Goal: Task Accomplishment & Management: Manage account settings

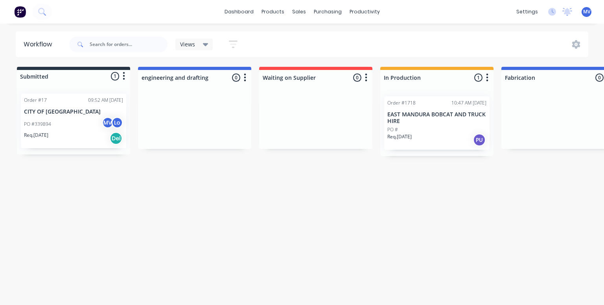
click at [429, 116] on p "EAST MANDURA BOBCAT AND TRUCK HIRE" at bounding box center [436, 117] width 99 height 13
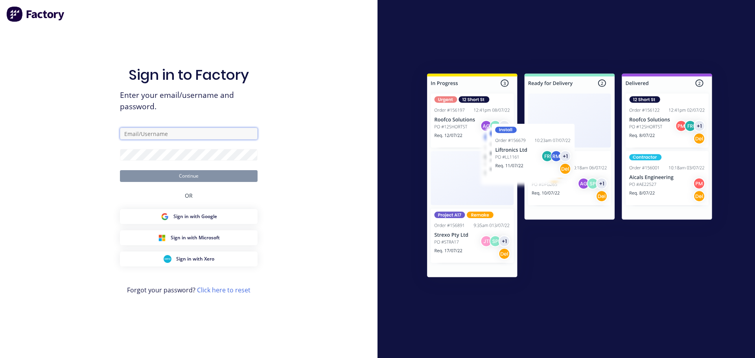
click at [147, 135] on input "text" at bounding box center [189, 134] width 138 height 12
type input "[EMAIL_ADDRESS][DOMAIN_NAME]"
click at [150, 132] on input "text" at bounding box center [189, 134] width 138 height 12
type input "[EMAIL_ADDRESS][DOMAIN_NAME]"
click at [149, 134] on input "text" at bounding box center [189, 134] width 138 height 12
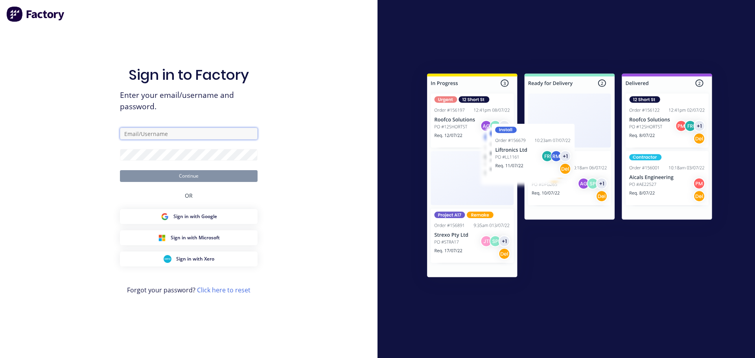
type input "[EMAIL_ADDRESS][DOMAIN_NAME]"
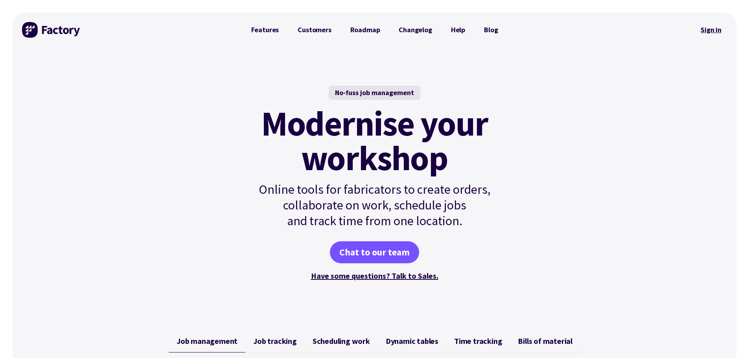
click at [715, 31] on link "Sign in" at bounding box center [711, 30] width 32 height 18
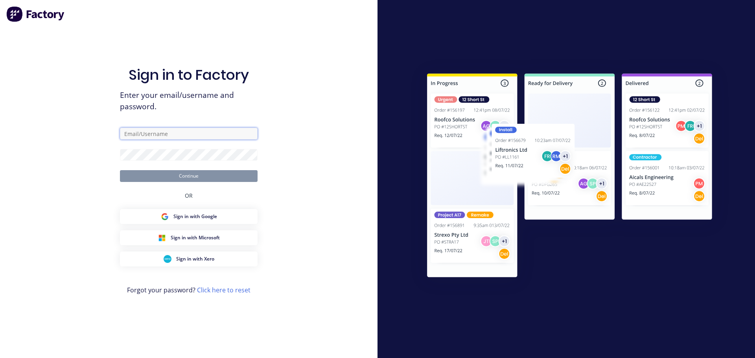
click at [147, 135] on input "text" at bounding box center [189, 134] width 138 height 12
type input "[EMAIL_ADDRESS][DOMAIN_NAME]"
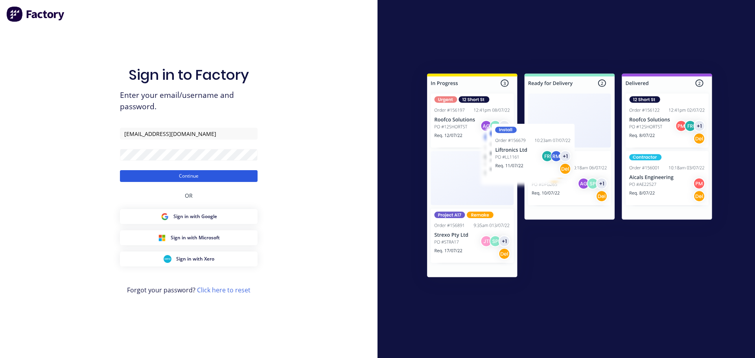
click at [185, 175] on button "Continue" at bounding box center [189, 176] width 138 height 12
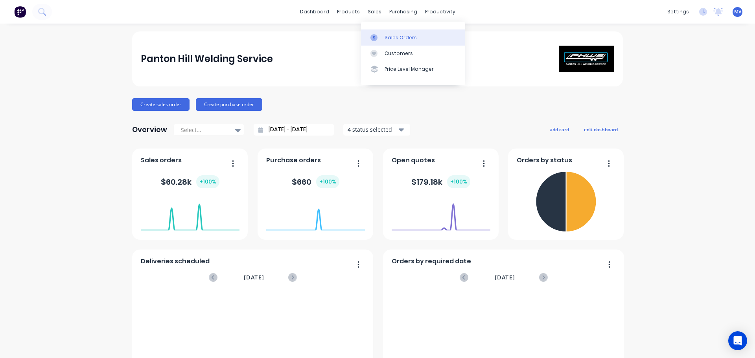
click at [397, 40] on div "Sales Orders" at bounding box center [400, 37] width 32 height 7
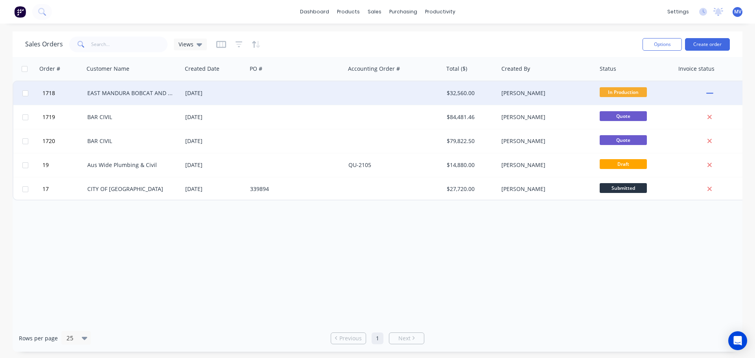
click at [117, 94] on div "EAST MANDURA BOBCAT AND TRUCK HIRE" at bounding box center [130, 93] width 87 height 8
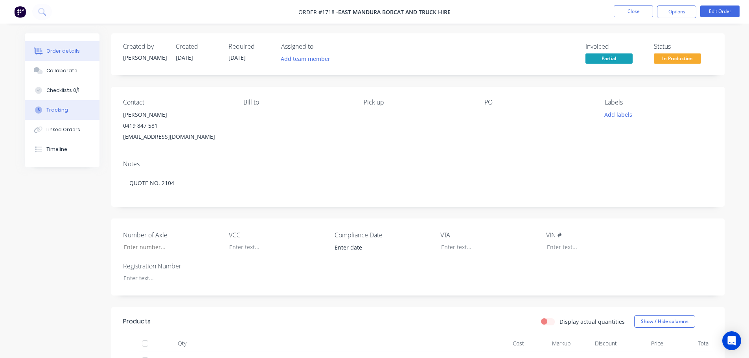
click at [59, 113] on div "Tracking" at bounding box center [57, 110] width 22 height 7
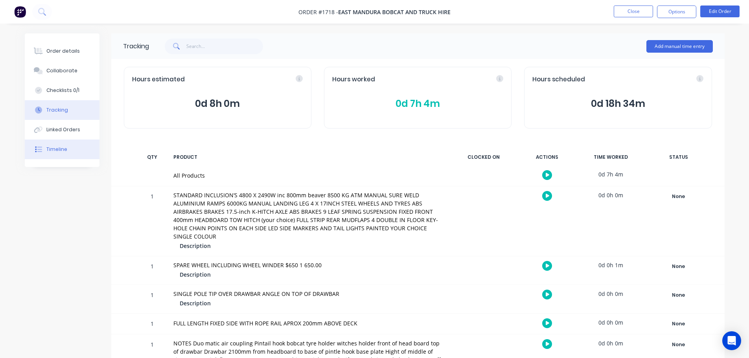
click at [56, 152] on div "Timeline" at bounding box center [56, 149] width 21 height 7
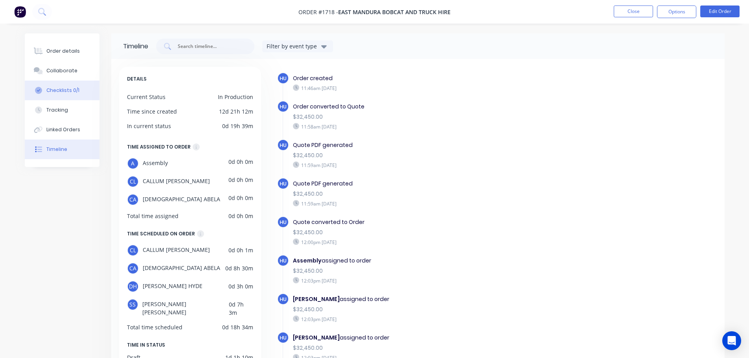
click at [61, 91] on div "Checklists 0/1" at bounding box center [62, 90] width 33 height 7
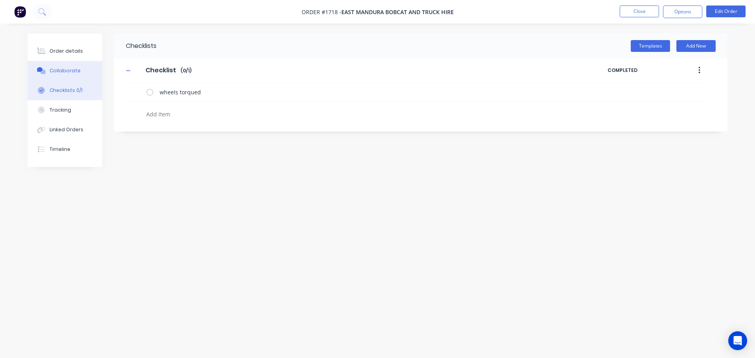
click at [61, 70] on div "Collaborate" at bounding box center [65, 70] width 31 height 7
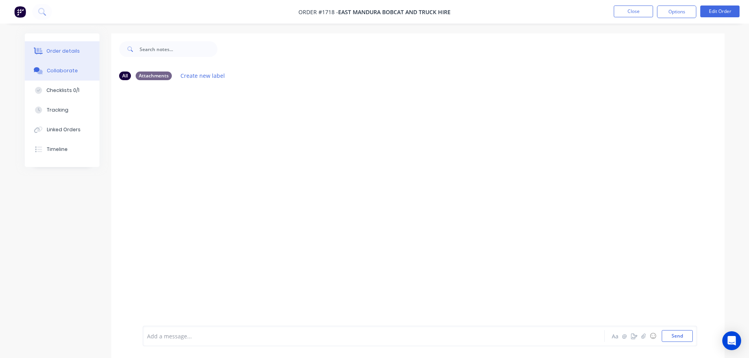
click at [65, 48] on div "Order details" at bounding box center [62, 51] width 33 height 7
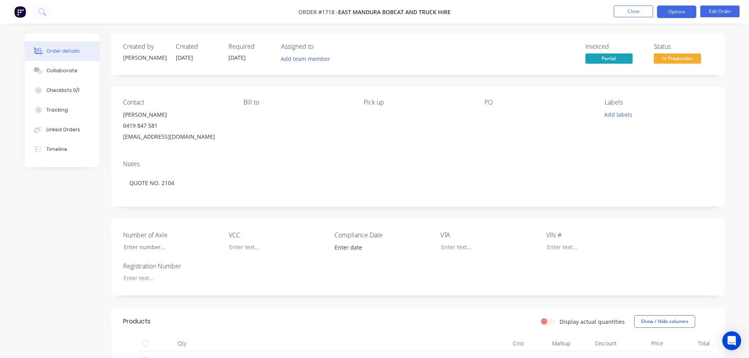
click at [675, 11] on button "Options" at bounding box center [676, 12] width 39 height 13
click at [436, 63] on div "Invoiced Partial Status In Production" at bounding box center [536, 54] width 353 height 23
click at [54, 151] on div "Timeline" at bounding box center [56, 149] width 21 height 7
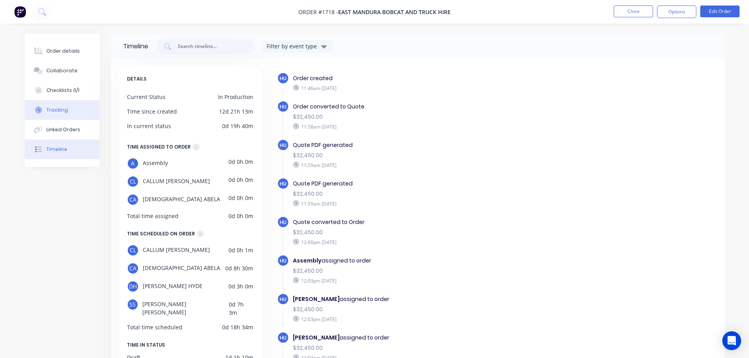
click at [56, 110] on div "Tracking" at bounding box center [57, 110] width 22 height 7
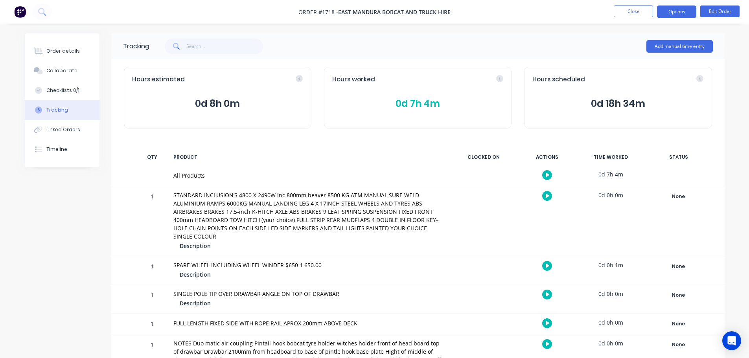
click at [673, 11] on button "Options" at bounding box center [676, 12] width 39 height 13
click at [59, 148] on div "Timeline" at bounding box center [56, 149] width 21 height 7
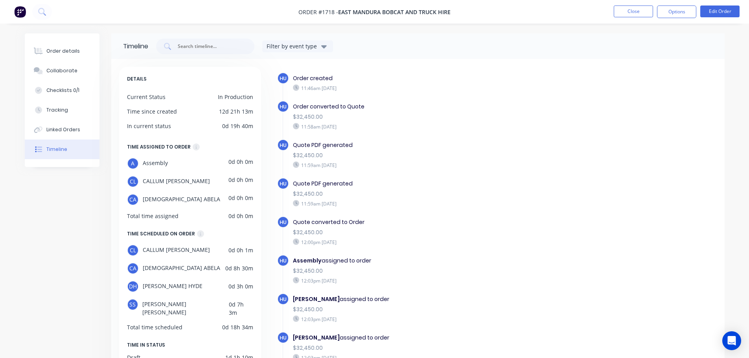
scroll to position [39, 0]
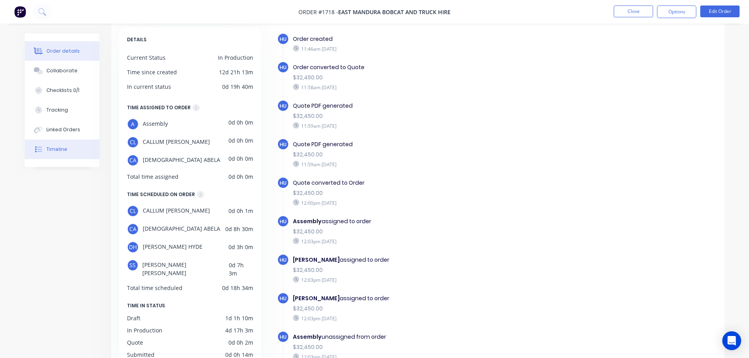
click at [64, 52] on div "Order details" at bounding box center [62, 51] width 33 height 7
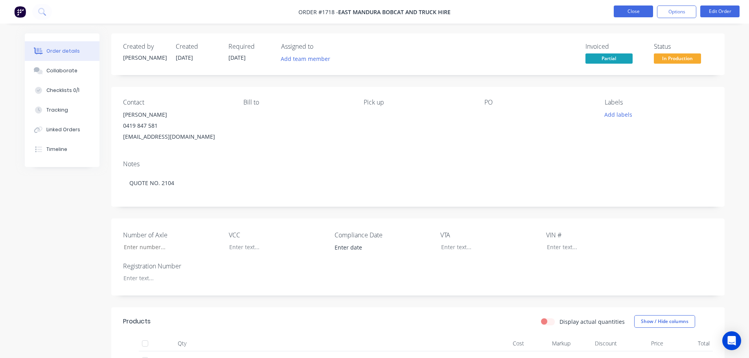
click at [634, 7] on button "Close" at bounding box center [633, 12] width 39 height 12
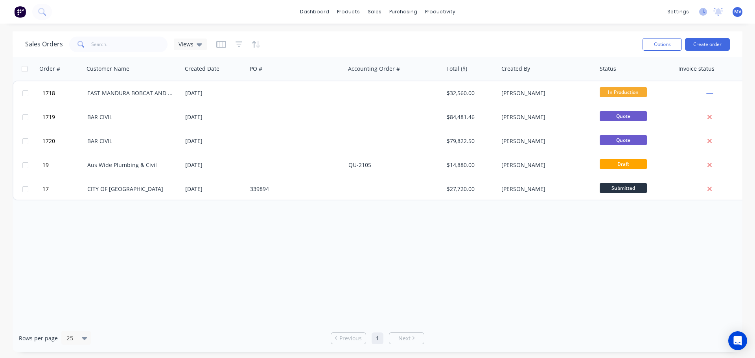
click at [703, 10] on icon at bounding box center [704, 11] width 2 height 4
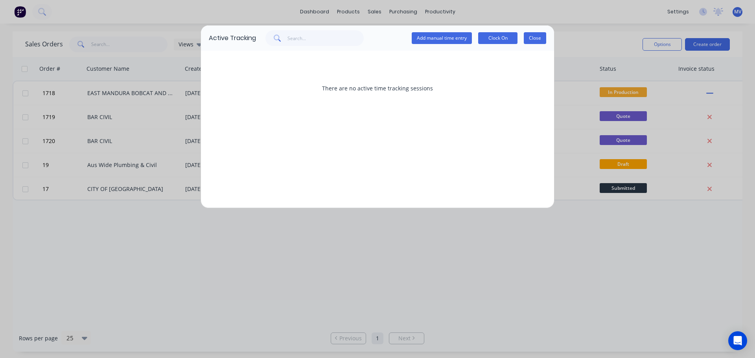
click at [540, 38] on button "Close" at bounding box center [535, 38] width 22 height 12
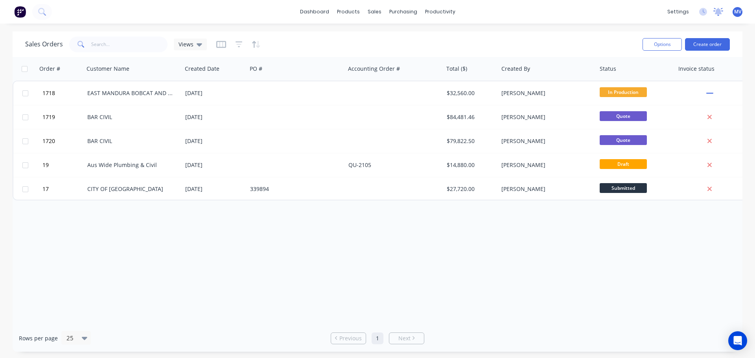
click at [716, 11] on icon at bounding box center [718, 11] width 7 height 6
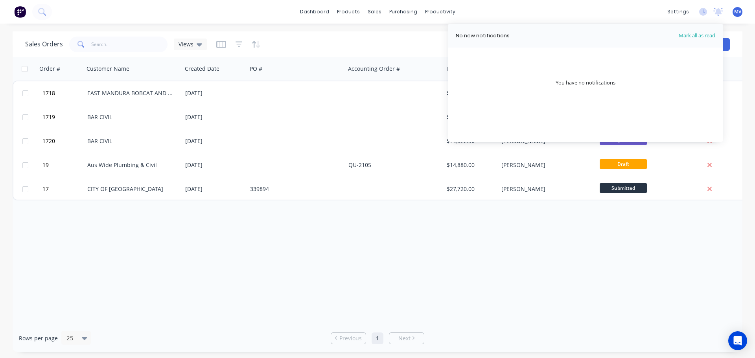
click at [636, 13] on div "dashboard products sales purchasing productivity dashboard products Product Cat…" at bounding box center [377, 12] width 755 height 24
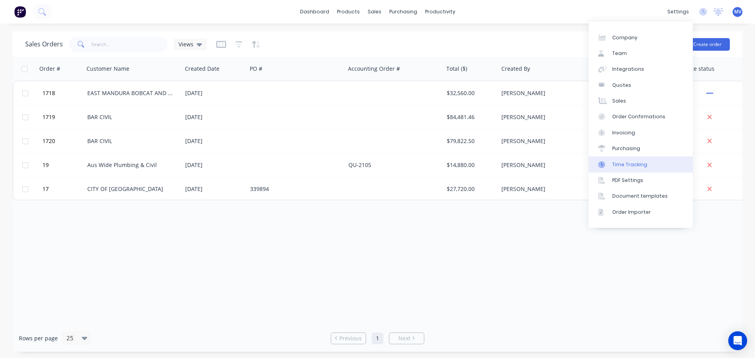
click at [621, 163] on div "Time Tracking" at bounding box center [629, 164] width 35 height 7
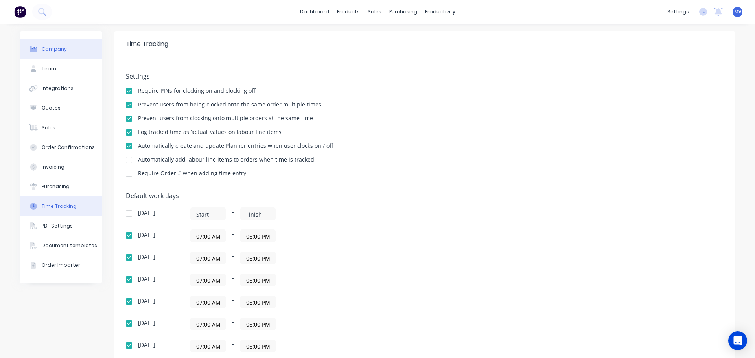
click at [51, 49] on div "Company" at bounding box center [54, 49] width 25 height 7
select select "AU"
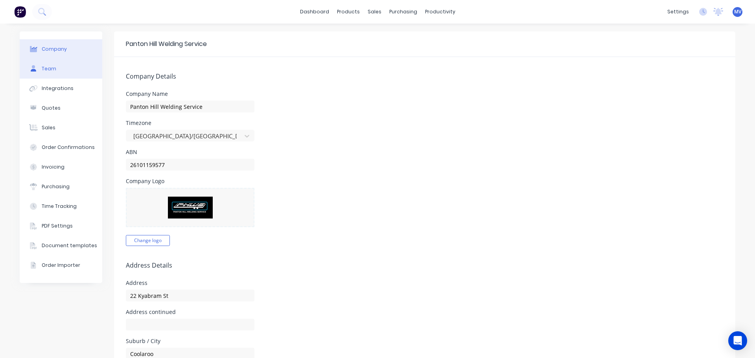
click at [44, 68] on div "Team" at bounding box center [49, 68] width 15 height 7
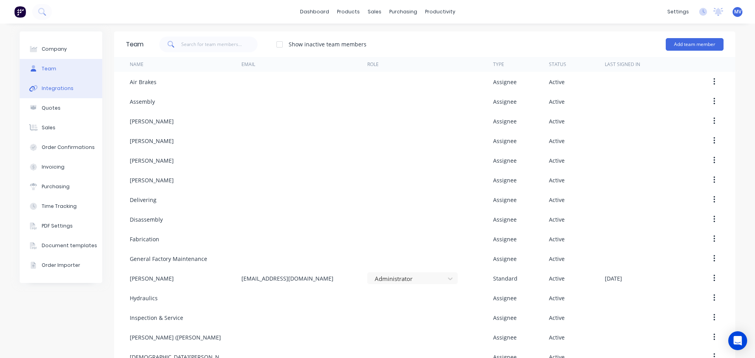
click at [53, 89] on div "Integrations" at bounding box center [58, 88] width 32 height 7
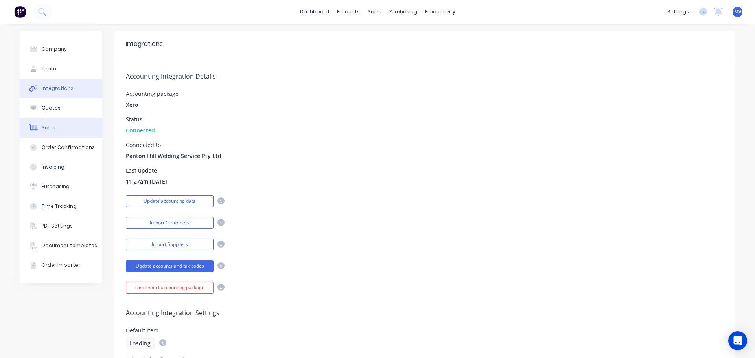
click at [45, 127] on div "Sales" at bounding box center [49, 127] width 14 height 7
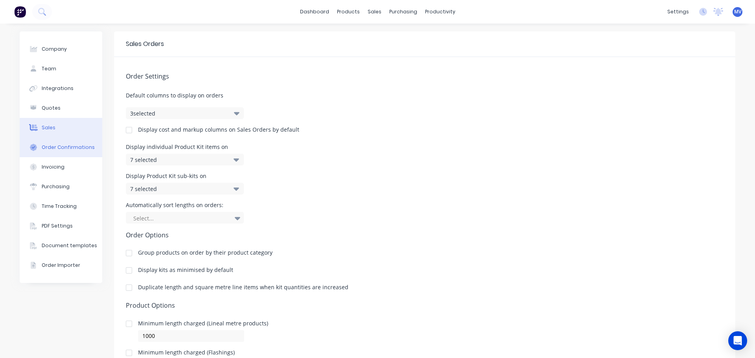
click at [48, 145] on div "Order Confirmations" at bounding box center [68, 147] width 53 height 7
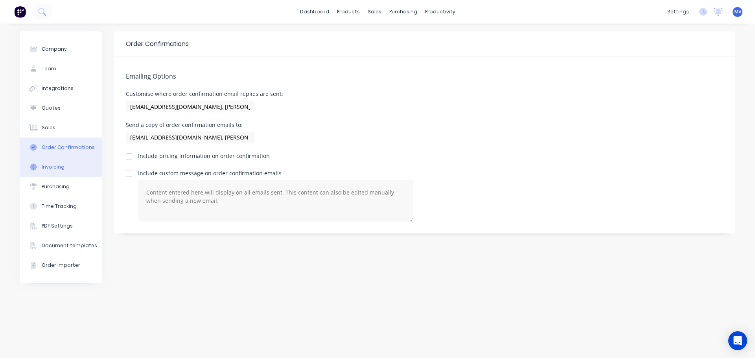
click at [50, 165] on div "Invoicing" at bounding box center [53, 167] width 23 height 7
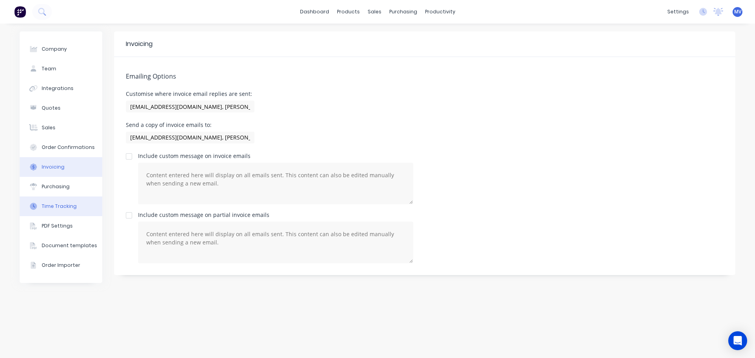
drag, startPoint x: 50, startPoint y: 185, endPoint x: 50, endPoint y: 199, distance: 13.8
click at [49, 185] on div "Purchasing" at bounding box center [56, 186] width 28 height 7
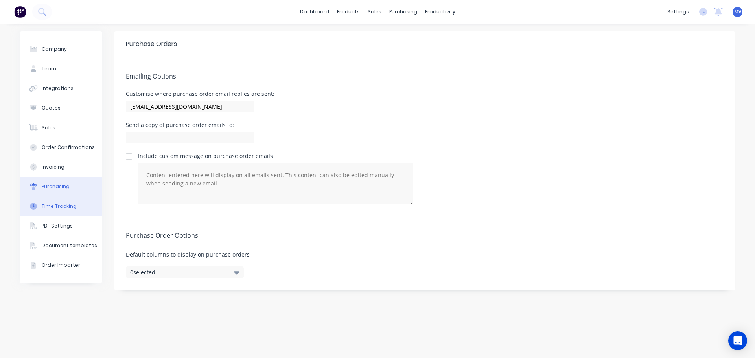
click at [52, 204] on div "Time Tracking" at bounding box center [59, 206] width 35 height 7
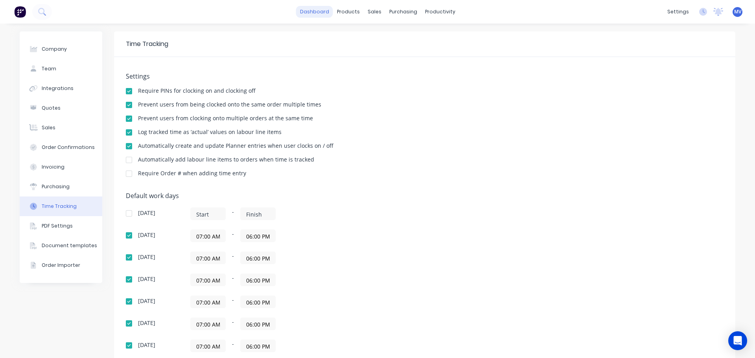
click at [311, 7] on link "dashboard" at bounding box center [314, 12] width 37 height 12
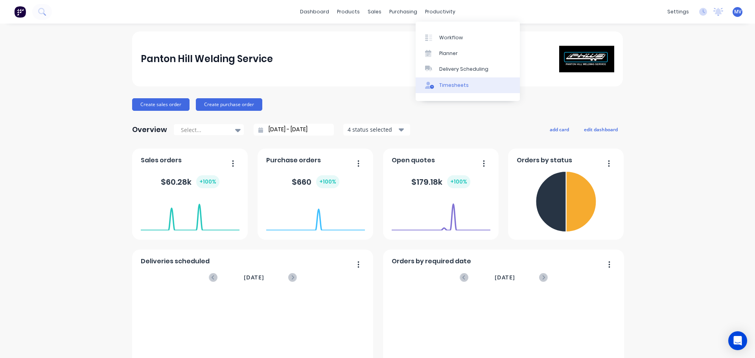
click at [449, 86] on div "Timesheets" at bounding box center [453, 85] width 29 height 7
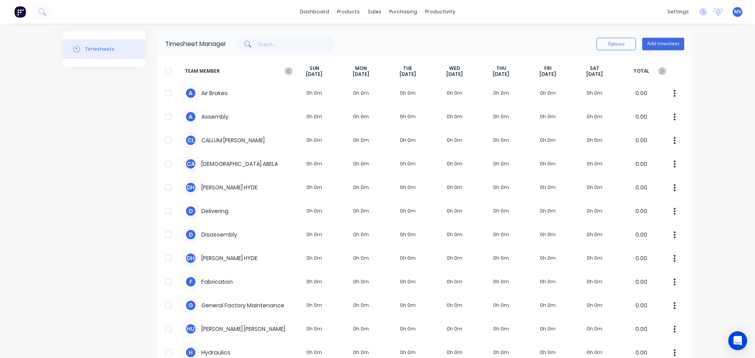
click at [318, 14] on link "dashboard" at bounding box center [314, 12] width 37 height 12
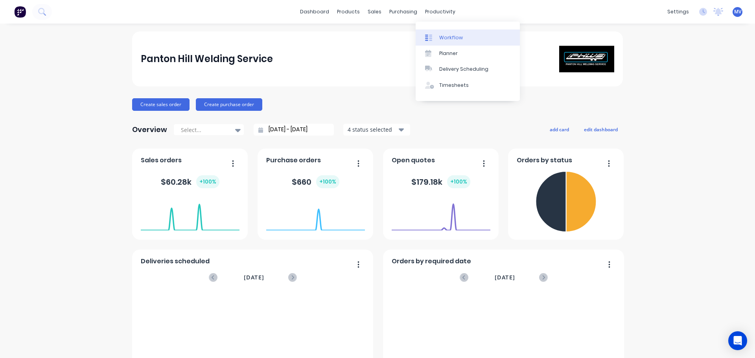
click at [449, 35] on div "Workflow" at bounding box center [451, 37] width 24 height 7
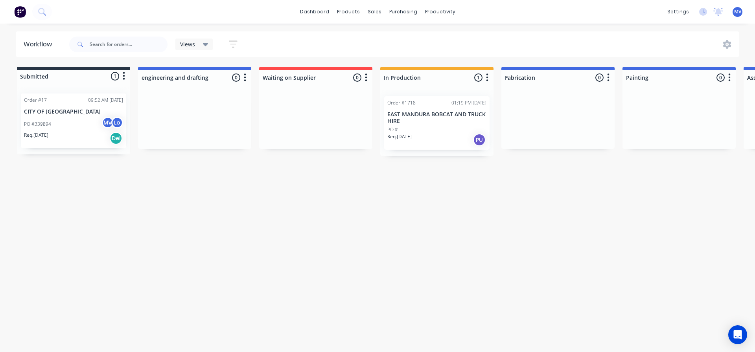
click at [412, 117] on p "EAST MANDURA BOBCAT AND TRUCK HIRE" at bounding box center [436, 117] width 99 height 13
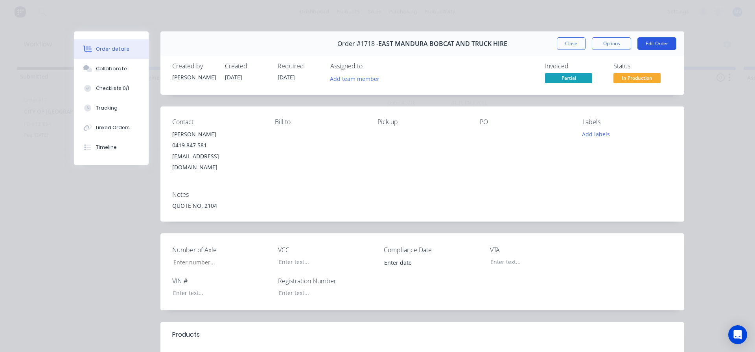
click at [656, 40] on button "Edit Order" at bounding box center [656, 43] width 39 height 13
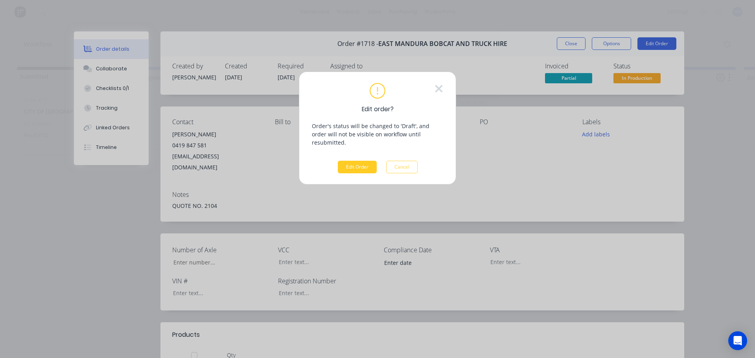
click at [354, 161] on button "Edit Order" at bounding box center [357, 167] width 39 height 13
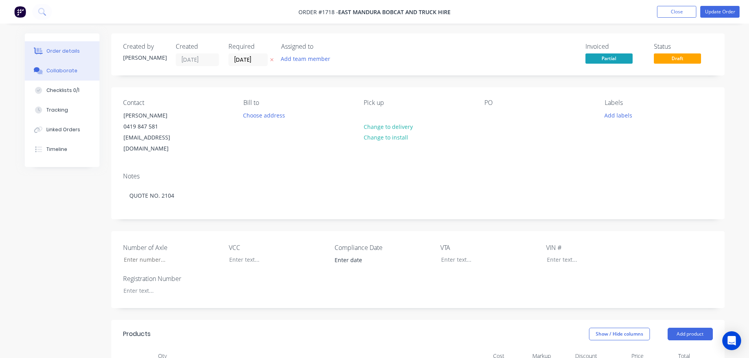
click at [53, 68] on div "Collaborate" at bounding box center [61, 70] width 31 height 7
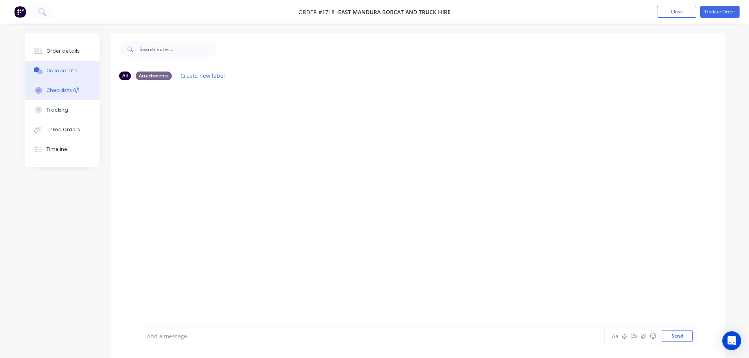
click at [61, 88] on div "Checklists 0/1" at bounding box center [62, 90] width 33 height 7
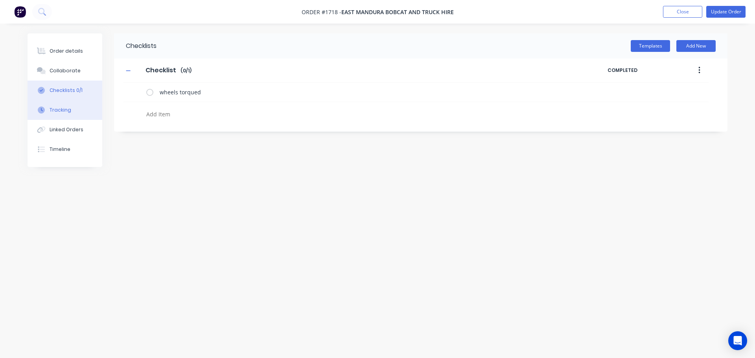
click at [61, 109] on div "Tracking" at bounding box center [61, 110] width 22 height 7
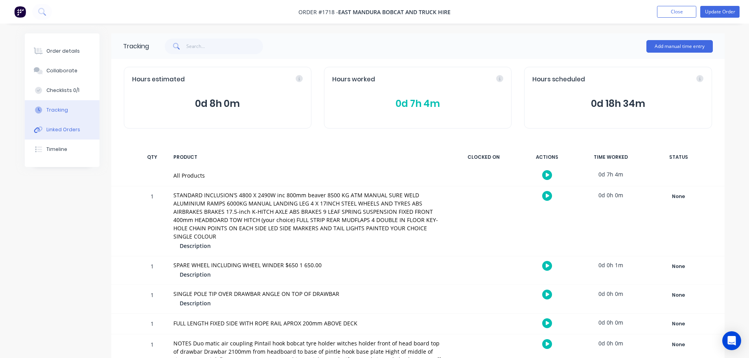
click at [59, 128] on div "Linked Orders" at bounding box center [63, 129] width 34 height 7
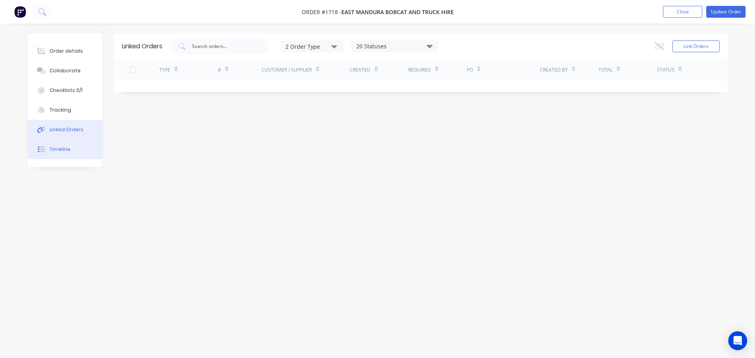
click at [59, 148] on div "Timeline" at bounding box center [60, 149] width 21 height 7
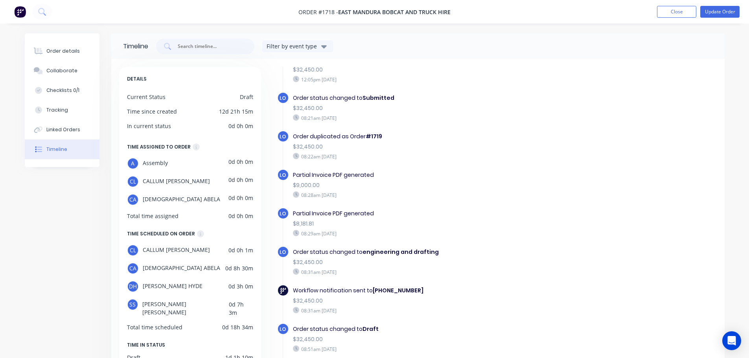
click at [323, 46] on icon "button" at bounding box center [324, 46] width 6 height 3
click at [55, 131] on div "Linked Orders" at bounding box center [63, 129] width 34 height 7
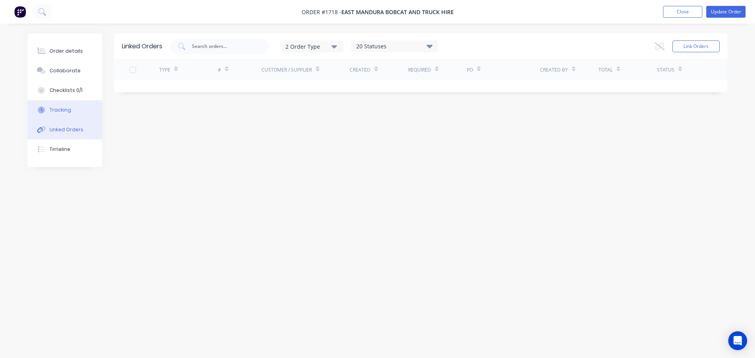
click at [56, 107] on div "Tracking" at bounding box center [61, 110] width 22 height 7
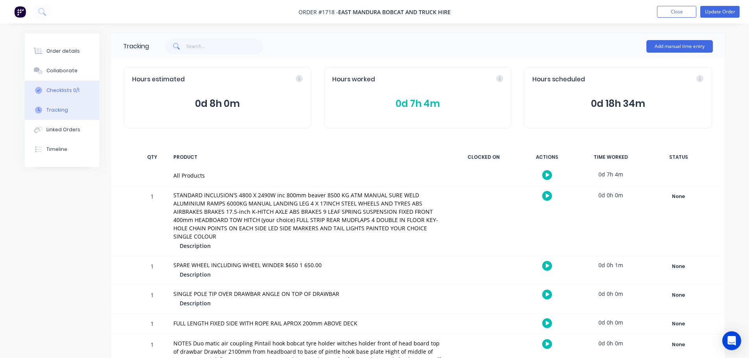
click at [59, 93] on div "Checklists 0/1" at bounding box center [62, 90] width 33 height 7
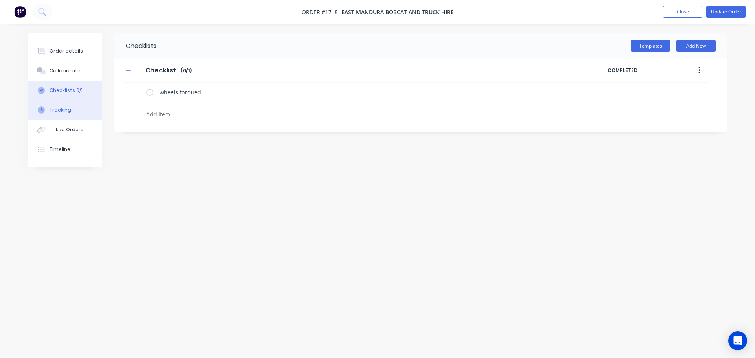
click at [68, 112] on div "Tracking" at bounding box center [61, 110] width 22 height 7
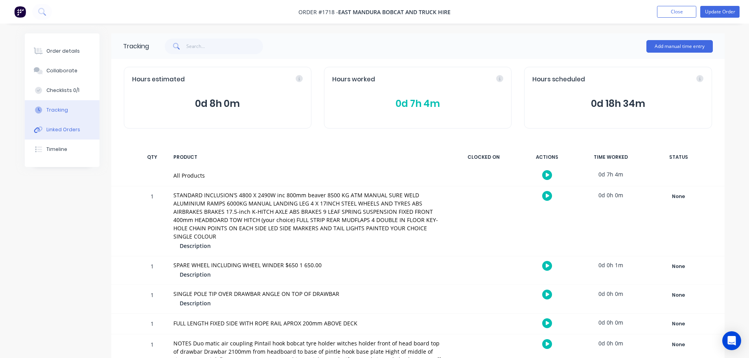
click at [64, 128] on div "Linked Orders" at bounding box center [63, 129] width 34 height 7
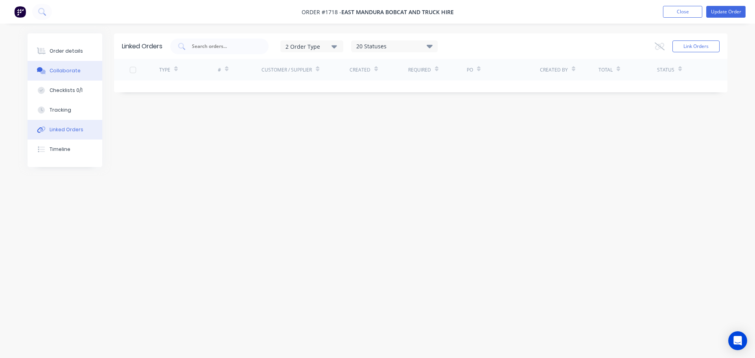
click at [63, 70] on div "Collaborate" at bounding box center [65, 70] width 31 height 7
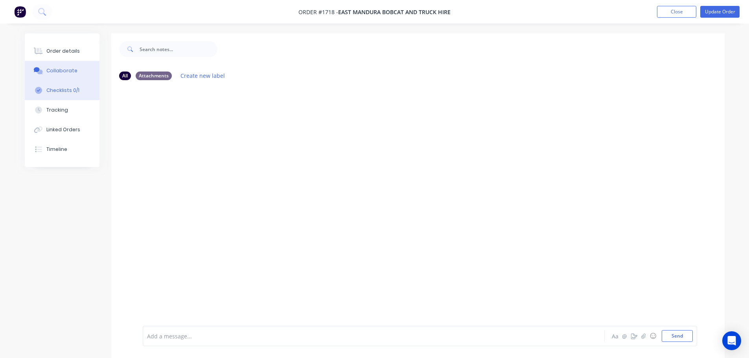
click at [59, 90] on div "Checklists 0/1" at bounding box center [62, 90] width 33 height 7
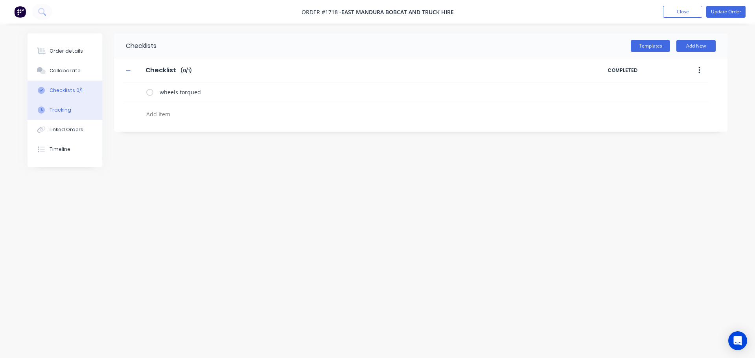
click at [55, 108] on div "Tracking" at bounding box center [61, 110] width 22 height 7
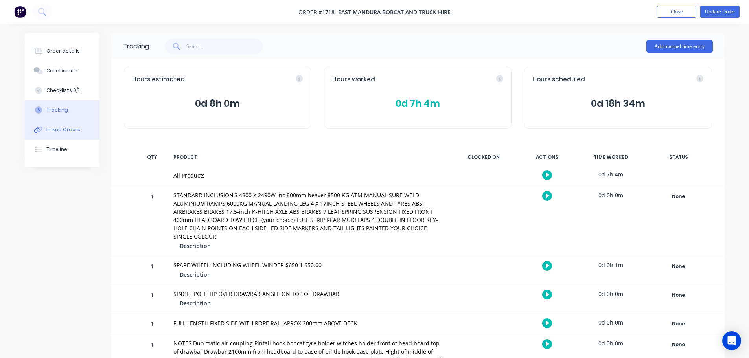
click at [58, 130] on div "Linked Orders" at bounding box center [63, 129] width 34 height 7
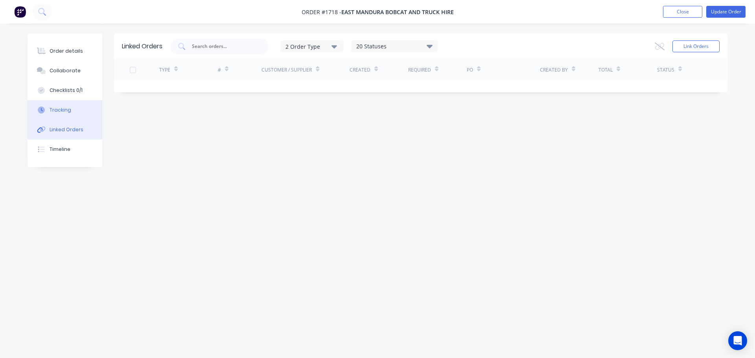
click at [58, 110] on div "Tracking" at bounding box center [61, 110] width 22 height 7
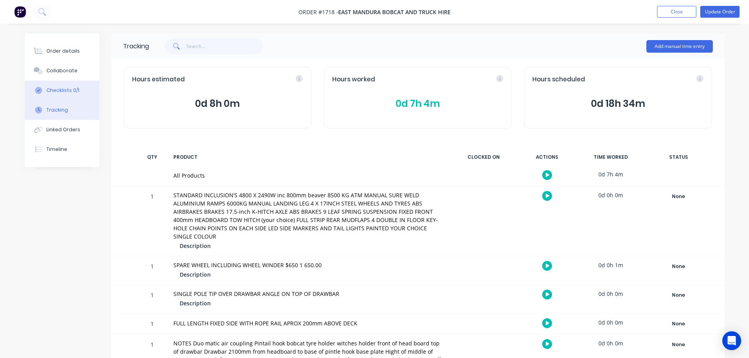
click at [66, 89] on div "Checklists 0/1" at bounding box center [62, 90] width 33 height 7
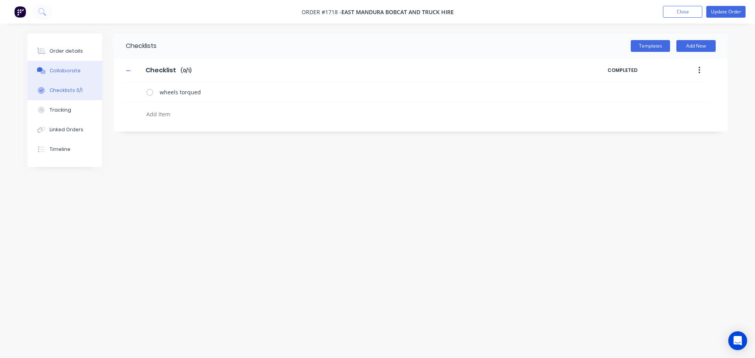
click at [70, 71] on div "Collaborate" at bounding box center [65, 70] width 31 height 7
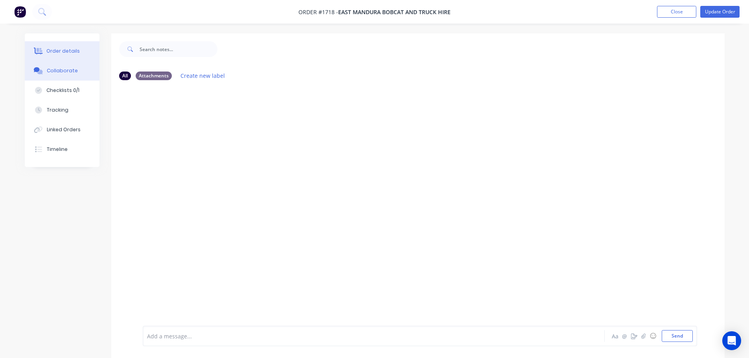
click at [65, 48] on div "Order details" at bounding box center [62, 51] width 33 height 7
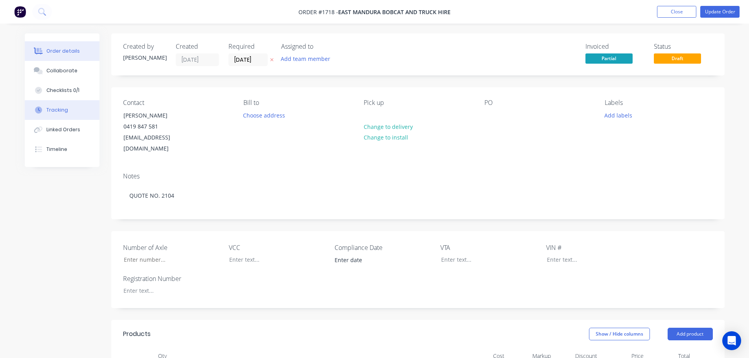
click at [59, 110] on div "Tracking" at bounding box center [57, 110] width 22 height 7
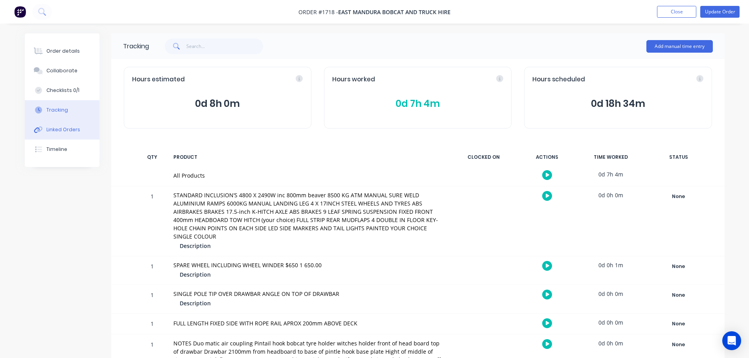
click at [64, 131] on div "Linked Orders" at bounding box center [63, 129] width 34 height 7
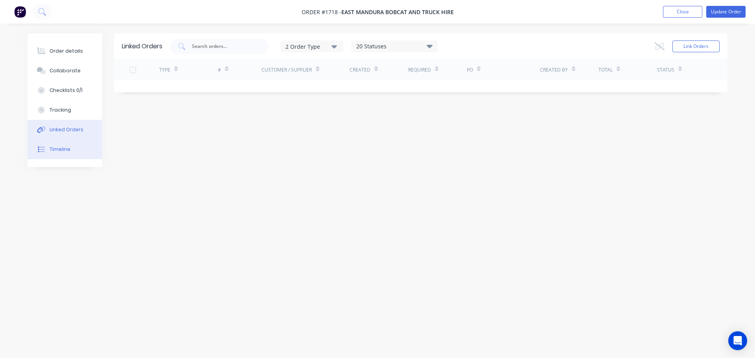
click at [57, 147] on div "Timeline" at bounding box center [60, 149] width 21 height 7
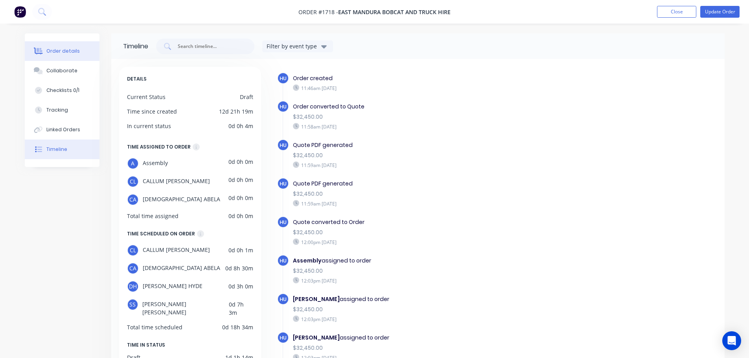
click at [63, 49] on div "Order details" at bounding box center [62, 51] width 33 height 7
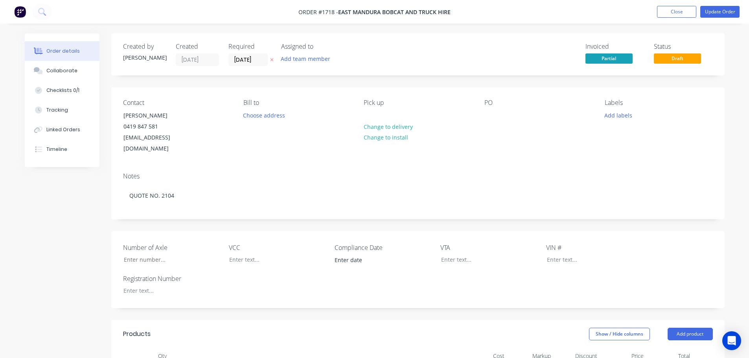
click at [52, 53] on div "Order details" at bounding box center [62, 51] width 33 height 7
click at [679, 13] on button "Close" at bounding box center [676, 12] width 39 height 12
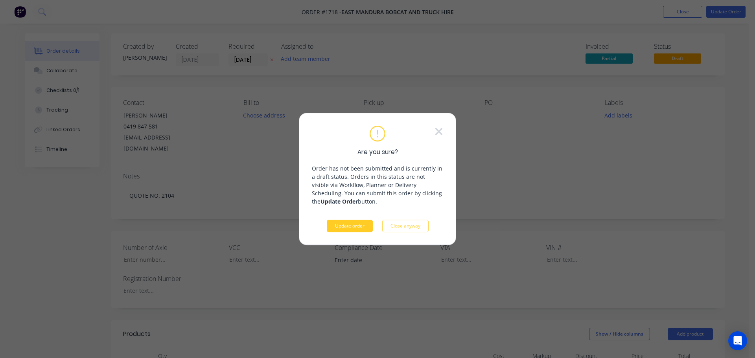
click at [347, 226] on button "Update order" at bounding box center [350, 226] width 46 height 13
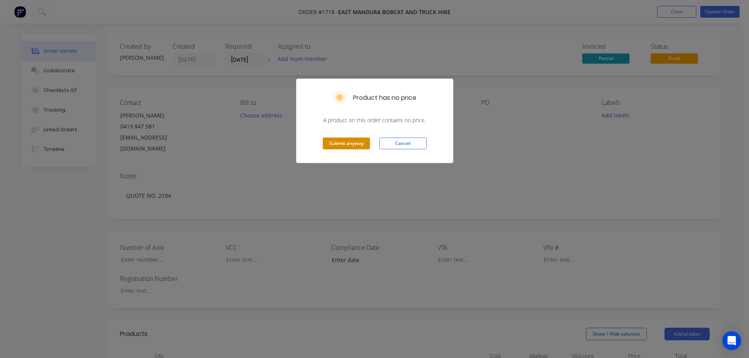
click at [341, 143] on button "Submit anyway" at bounding box center [346, 144] width 47 height 12
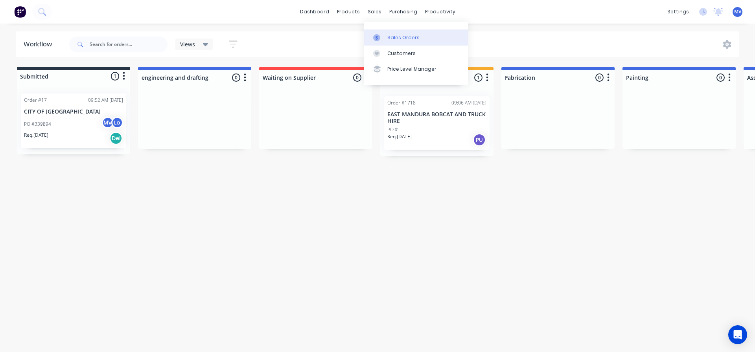
click at [400, 37] on div "Sales Orders" at bounding box center [403, 37] width 32 height 7
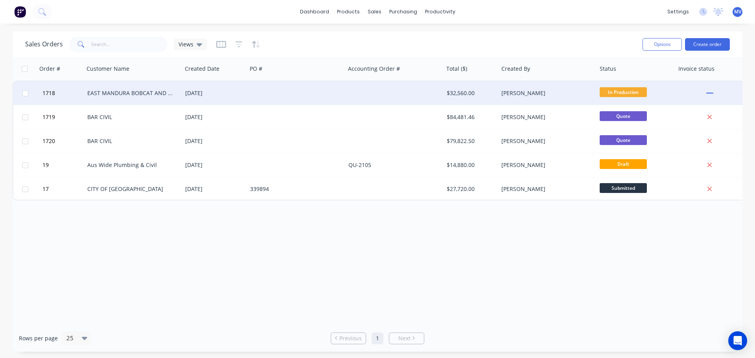
click at [122, 95] on div "EAST MANDURA BOBCAT AND TRUCK HIRE" at bounding box center [130, 93] width 87 height 8
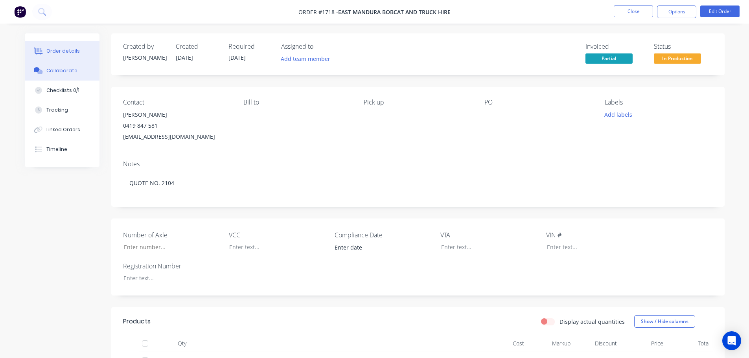
click at [56, 70] on div "Collaborate" at bounding box center [61, 70] width 31 height 7
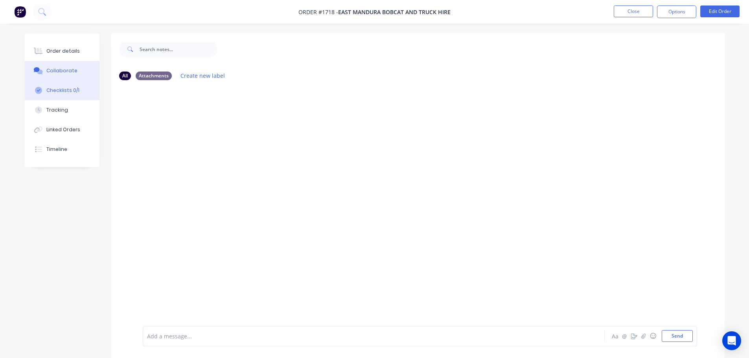
click at [58, 88] on div "Checklists 0/1" at bounding box center [62, 90] width 33 height 7
type textarea "x"
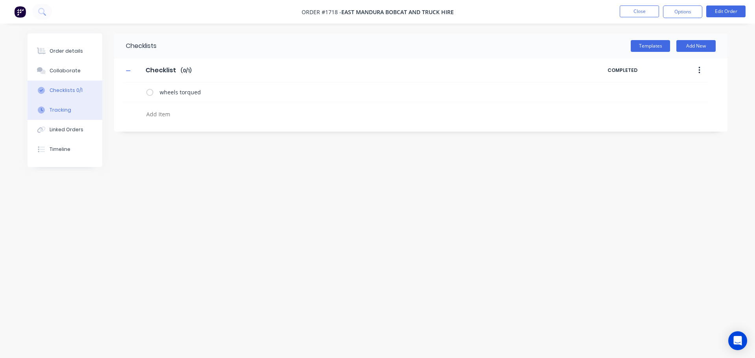
click at [57, 111] on div "Tracking" at bounding box center [61, 110] width 22 height 7
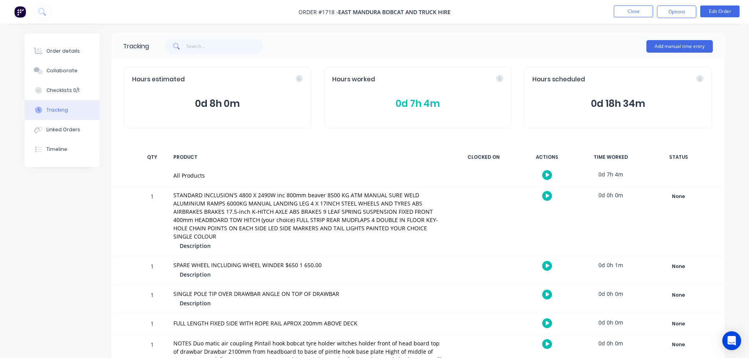
click at [414, 101] on span "0d 7h 4m" at bounding box center [417, 104] width 171 height 14
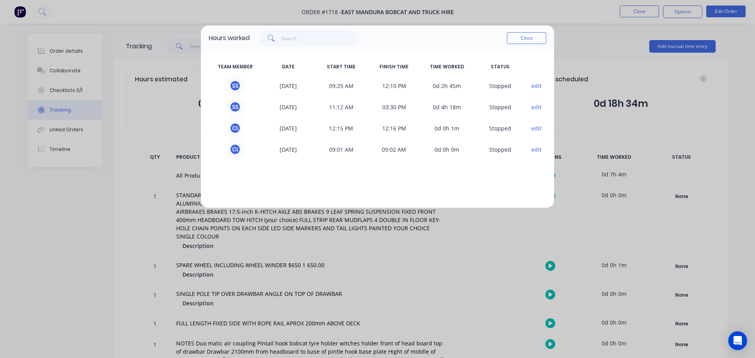
click at [534, 150] on button "edit" at bounding box center [536, 149] width 11 height 8
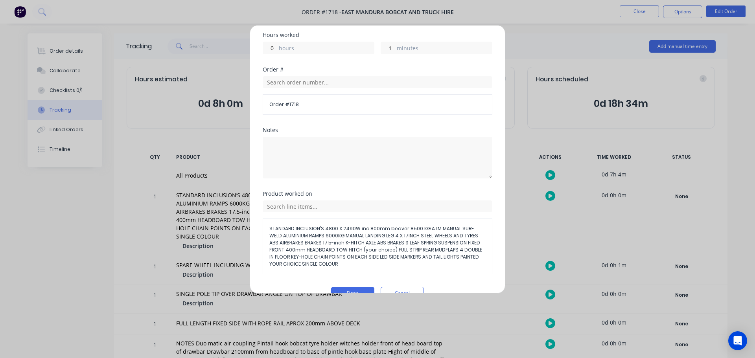
scroll to position [181, 0]
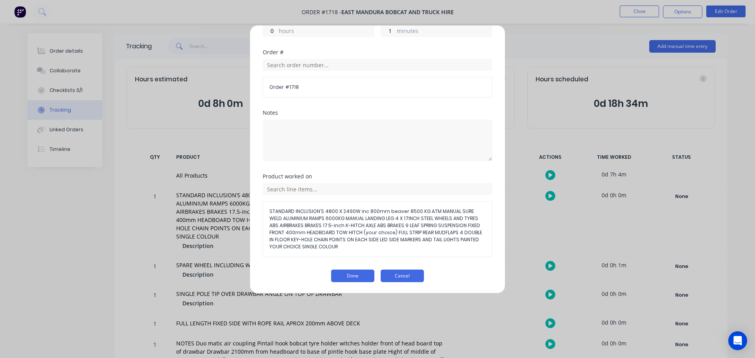
click at [397, 274] on button "Cancel" at bounding box center [402, 276] width 43 height 13
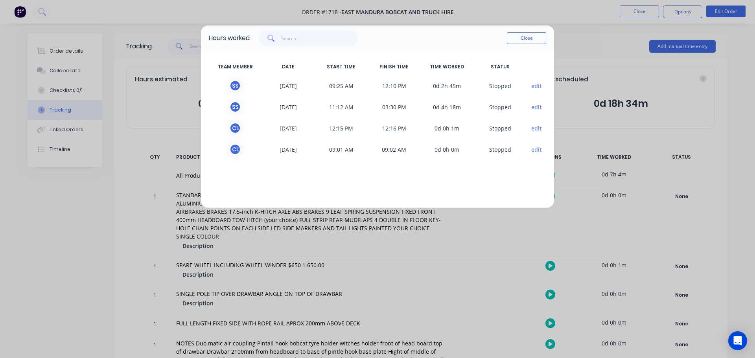
click at [537, 128] on button "edit" at bounding box center [536, 128] width 11 height 8
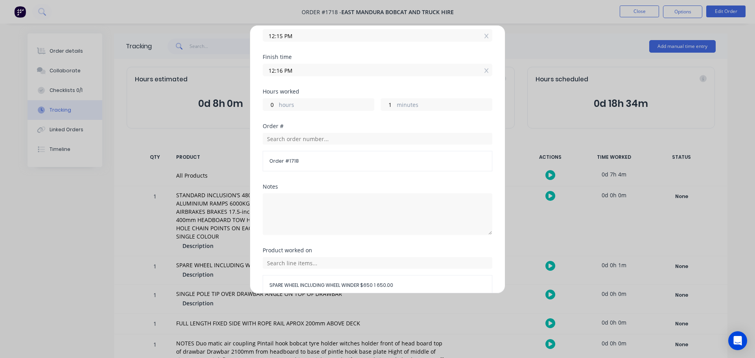
scroll to position [146, 0]
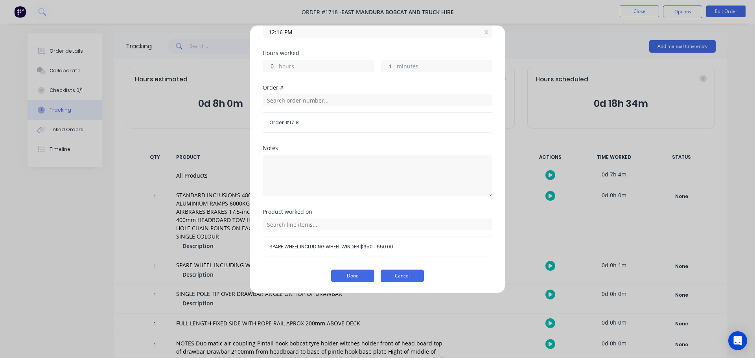
click at [397, 280] on button "Cancel" at bounding box center [402, 276] width 43 height 13
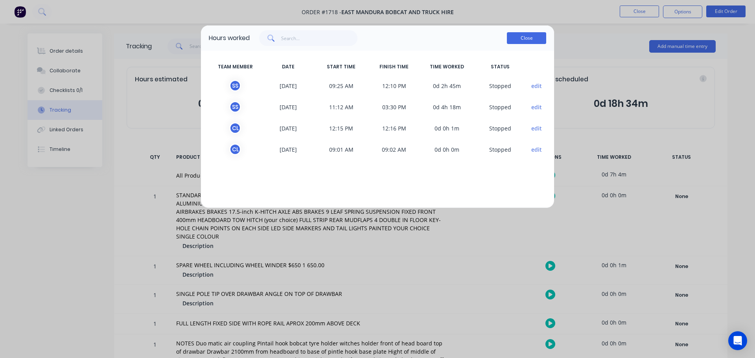
click at [534, 36] on button "Close" at bounding box center [526, 38] width 39 height 12
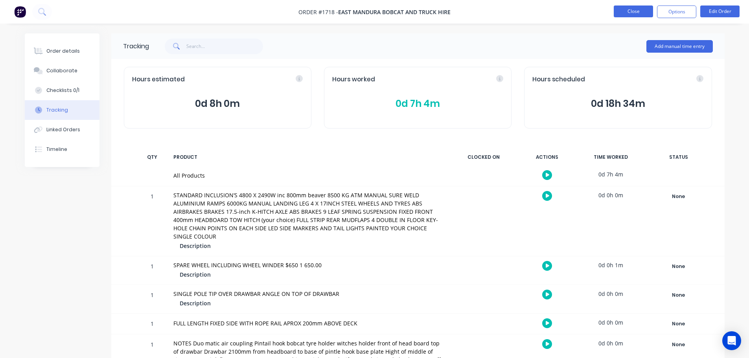
click at [629, 11] on button "Close" at bounding box center [633, 12] width 39 height 12
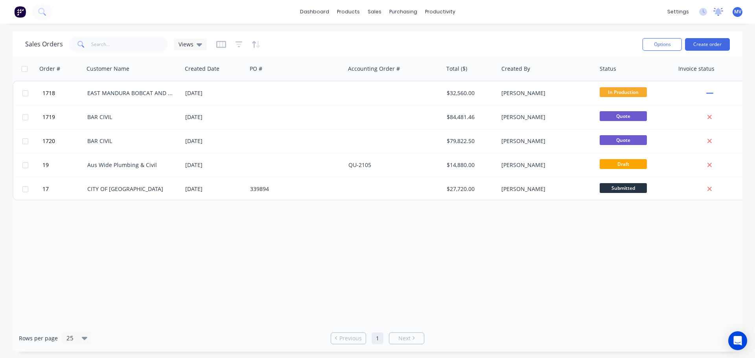
click at [717, 11] on icon at bounding box center [718, 11] width 7 height 6
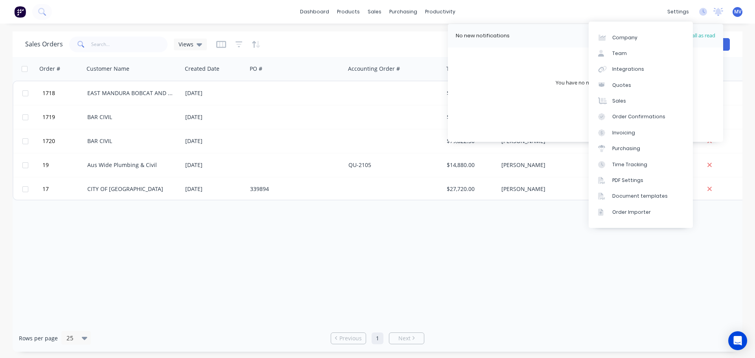
click at [636, 16] on div "dashboard products sales purchasing productivity dashboard products Product Cat…" at bounding box center [377, 12] width 755 height 24
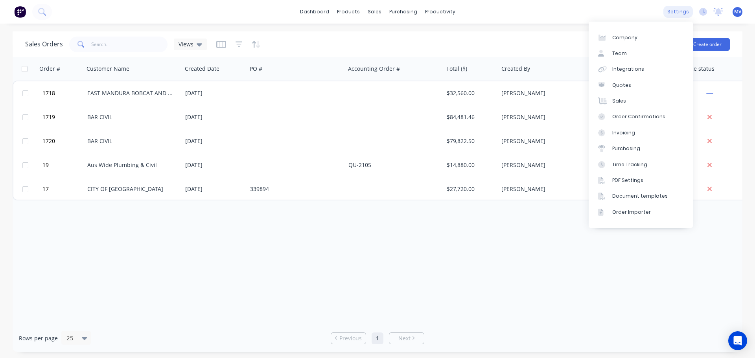
click at [677, 12] on div "settings" at bounding box center [677, 12] width 29 height 12
click at [620, 53] on div "Team" at bounding box center [619, 53] width 15 height 7
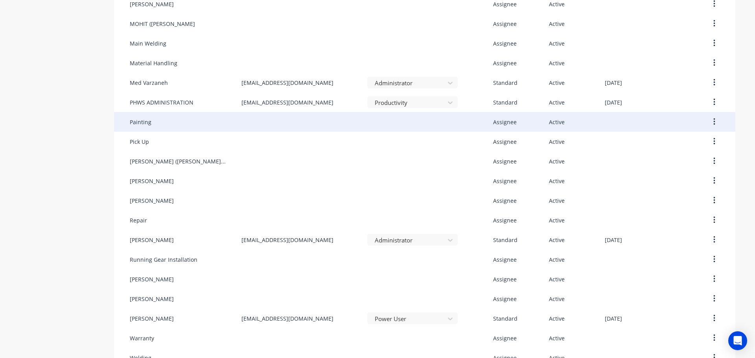
scroll to position [432, 0]
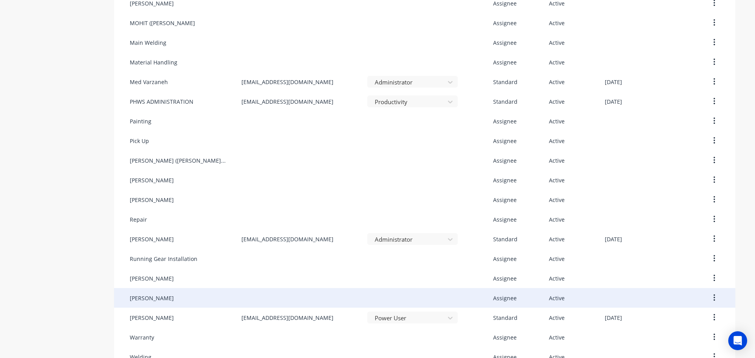
click at [146, 296] on div "SIMRAN SINGH" at bounding box center [152, 298] width 44 height 8
click at [161, 295] on div "SIMRAN SINGH" at bounding box center [152, 298] width 44 height 8
click at [713, 296] on button "button" at bounding box center [714, 298] width 18 height 14
click at [671, 315] on div "Edit" at bounding box center [686, 318] width 61 height 11
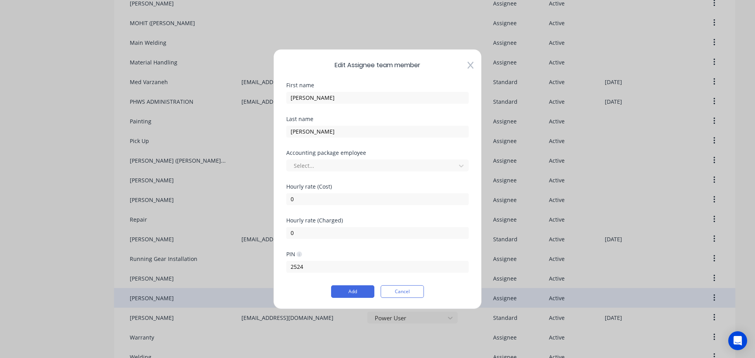
click at [471, 65] on icon at bounding box center [470, 65] width 6 height 7
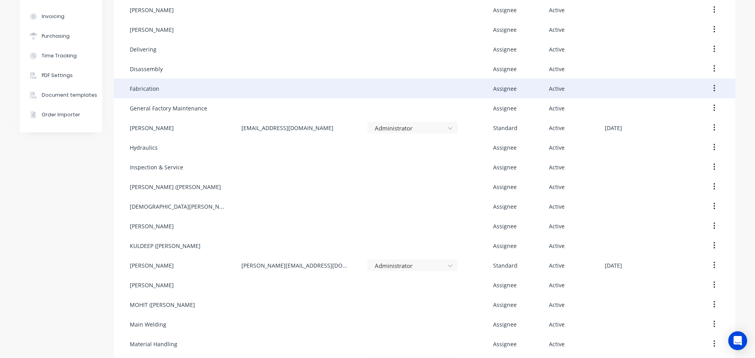
scroll to position [0, 0]
